Goal: Check status

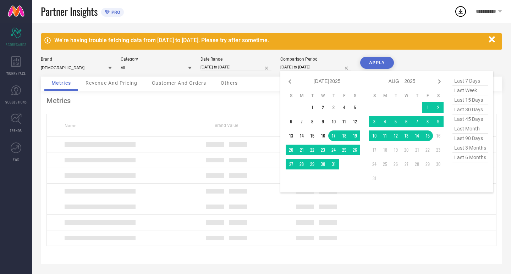
select select "6"
select select "2025"
select select "7"
select select "2025"
click at [293, 69] on input "[DATE] to [DATE]" at bounding box center [315, 67] width 71 height 7
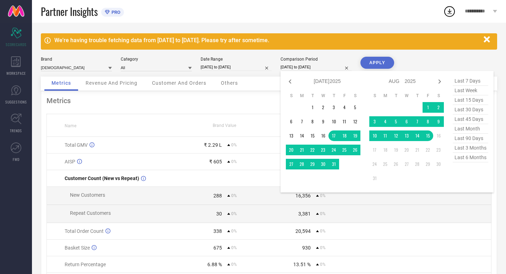
click at [215, 94] on div "Metrics Name Brand Value Competitors Value PRO Total GMV ₹ 2.29 L 0% ₹ 1.92 Cr …" at bounding box center [269, 199] width 456 height 217
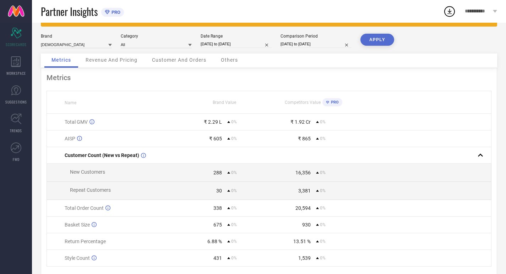
scroll to position [35, 0]
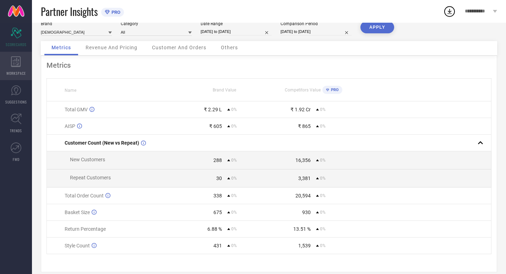
click at [17, 63] on icon at bounding box center [16, 61] width 10 height 11
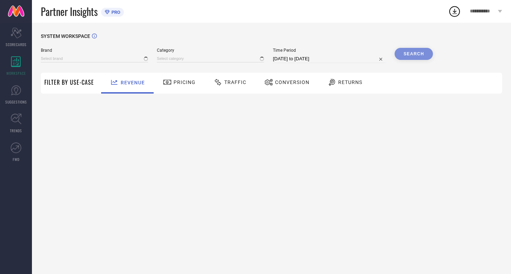
type input "[DEMOGRAPHIC_DATA]"
type input "All"
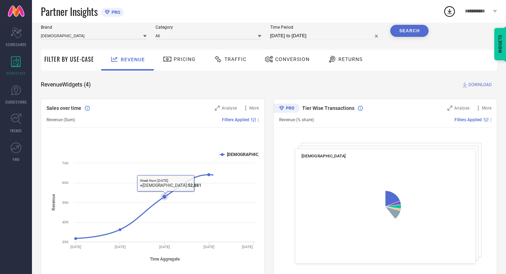
scroll to position [35, 0]
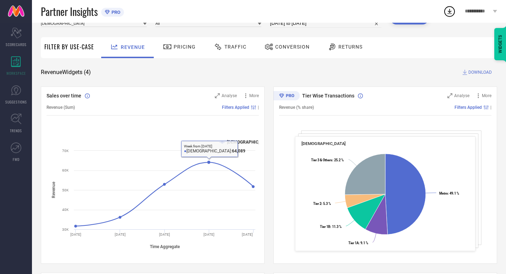
click at [181, 55] on div "Pricing" at bounding box center [179, 47] width 50 height 21
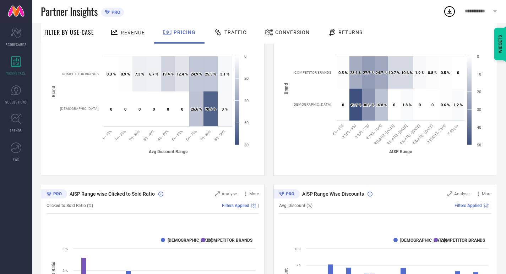
scroll to position [79, 0]
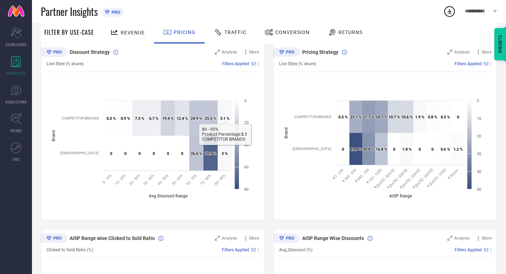
click at [237, 31] on span "Traffic" at bounding box center [235, 32] width 22 height 6
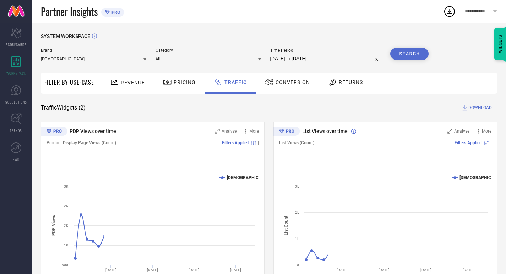
scroll to position [35, 0]
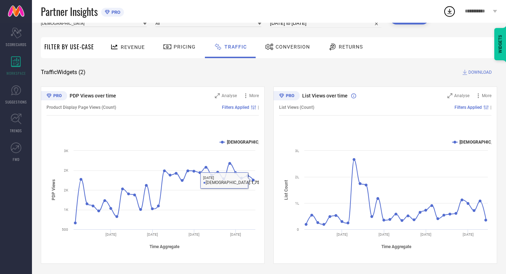
click at [286, 56] on div "Conversion" at bounding box center [287, 47] width 63 height 21
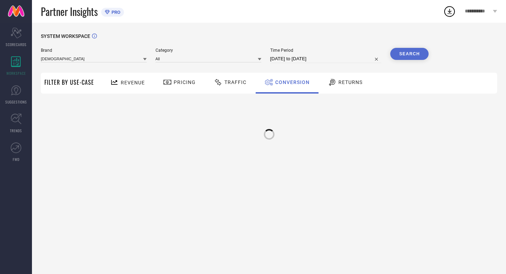
scroll to position [0, 0]
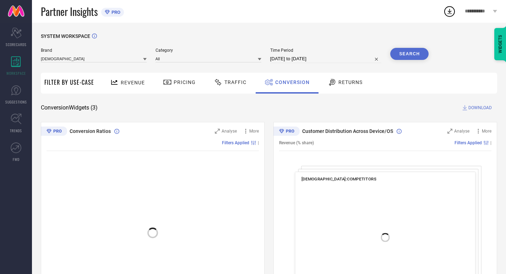
click at [259, 81] on div "Conversion" at bounding box center [287, 83] width 63 height 21
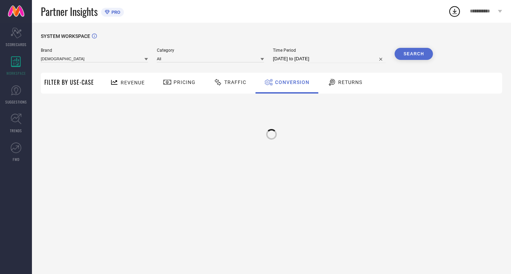
click at [242, 81] on span "Traffic" at bounding box center [235, 83] width 22 height 6
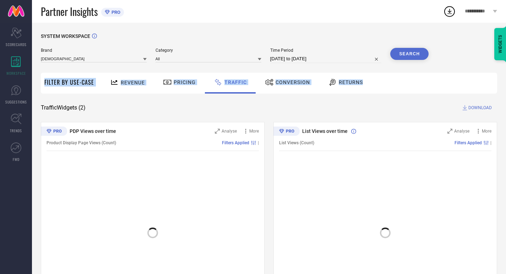
drag, startPoint x: 511, startPoint y: 89, endPoint x: 511, endPoint y: 145, distance: 55.7
click at [506, 138] on html "**********" at bounding box center [253, 137] width 506 height 274
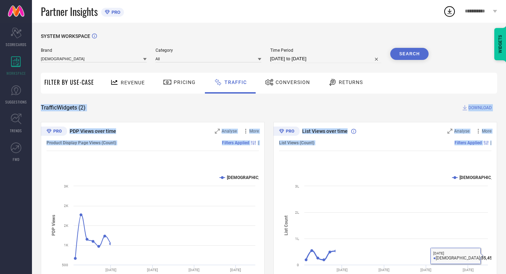
scroll to position [36, 0]
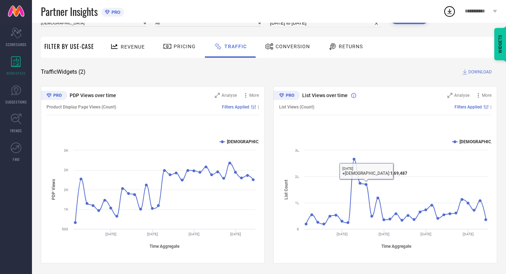
click at [277, 52] on div "Conversion" at bounding box center [287, 46] width 49 height 12
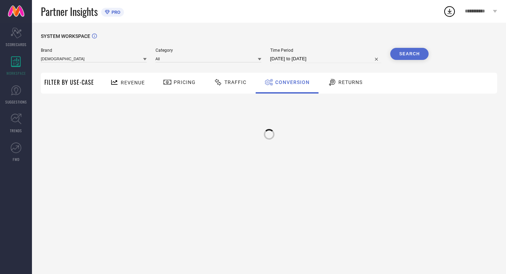
scroll to position [0, 0]
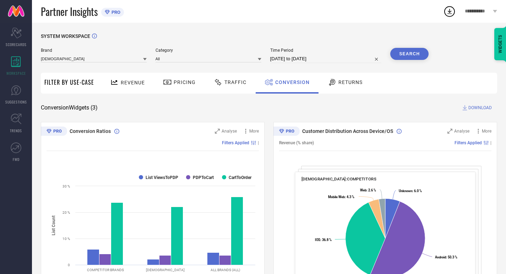
click at [342, 76] on div "Returns" at bounding box center [345, 83] width 53 height 21
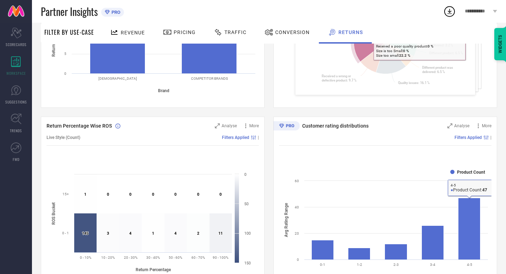
scroll to position [130, 0]
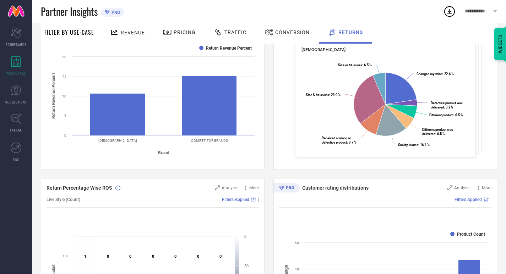
click at [226, 33] on span "Traffic" at bounding box center [235, 32] width 22 height 6
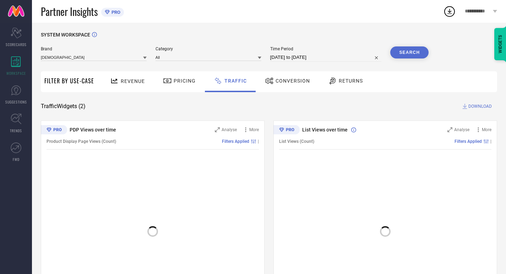
scroll to position [36, 0]
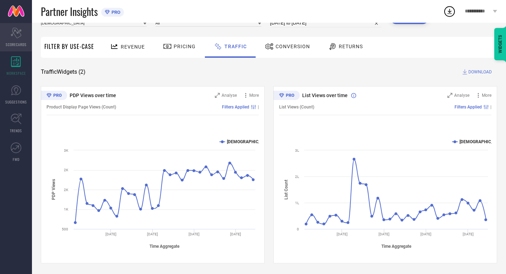
click at [1, 35] on div "Scorecard SCORECARDS" at bounding box center [16, 37] width 32 height 28
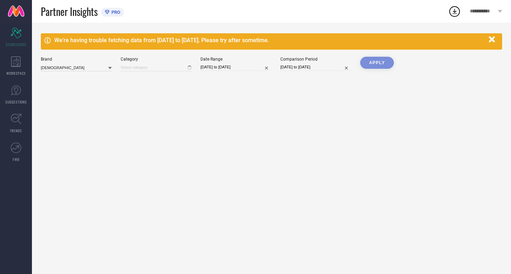
type input "All"
